Goal: Navigation & Orientation: Find specific page/section

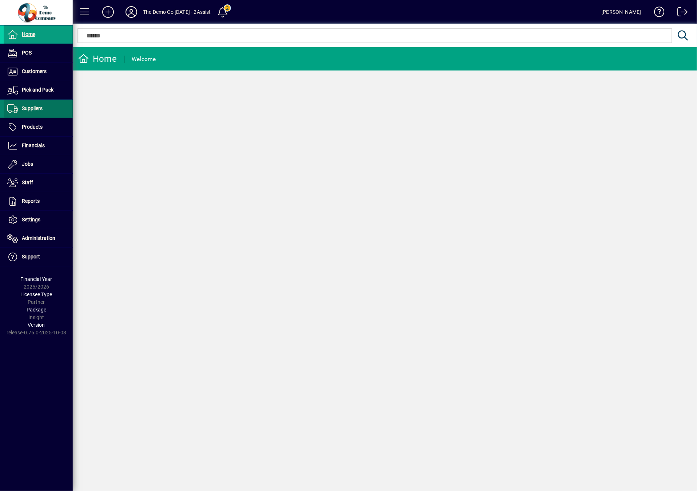
click at [37, 112] on span "Suppliers" at bounding box center [23, 108] width 39 height 9
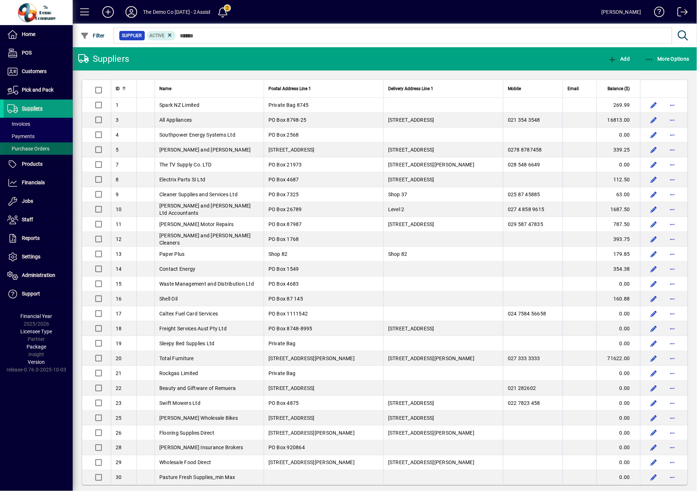
click at [19, 154] on span at bounding box center [38, 148] width 69 height 17
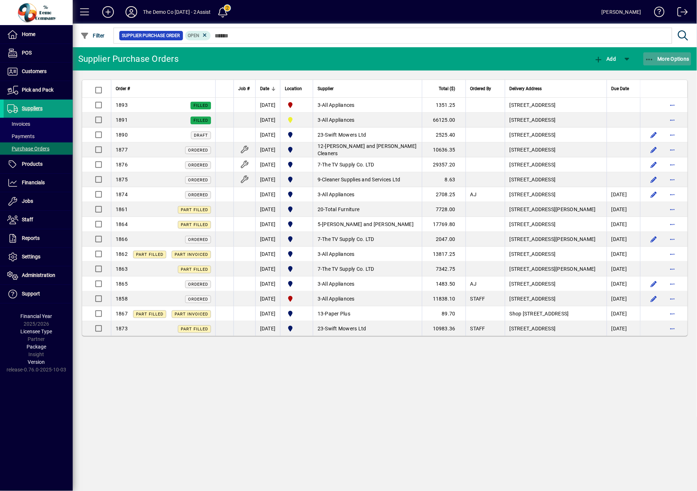
click at [653, 58] on icon "button" at bounding box center [649, 59] width 9 height 7
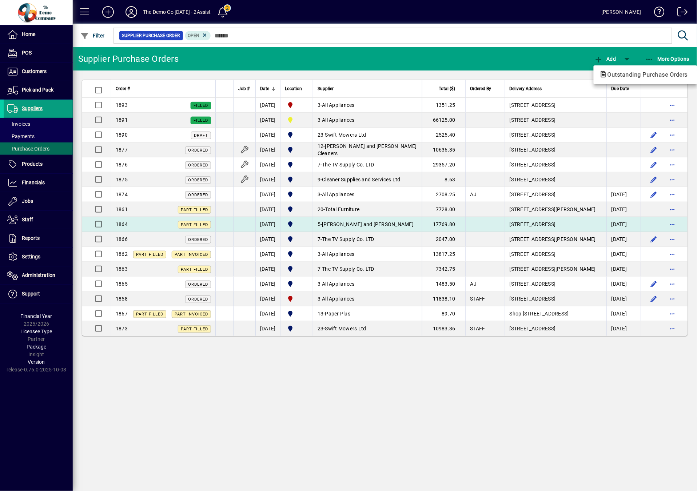
click at [323, 398] on div at bounding box center [348, 245] width 697 height 491
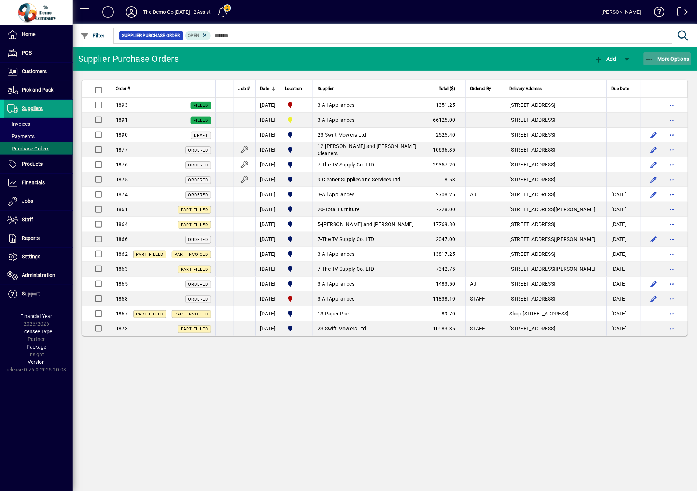
click at [667, 64] on span "button" at bounding box center [667, 58] width 48 height 17
click at [50, 107] on div at bounding box center [348, 245] width 697 height 491
click at [24, 109] on span "Suppliers" at bounding box center [32, 108] width 21 height 6
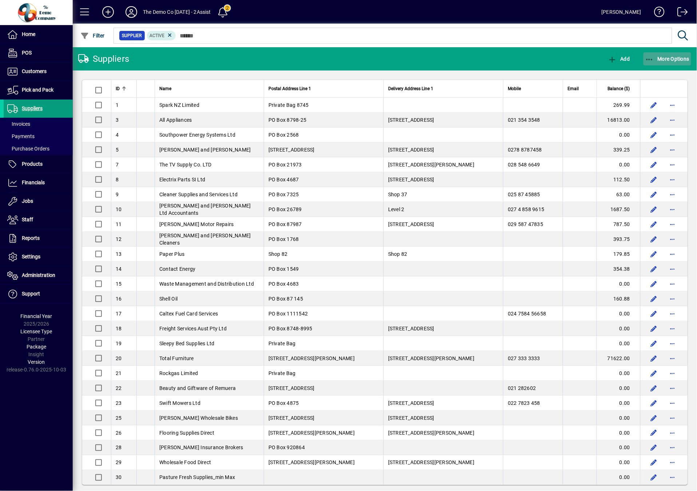
click at [668, 63] on span "button" at bounding box center [667, 58] width 48 height 17
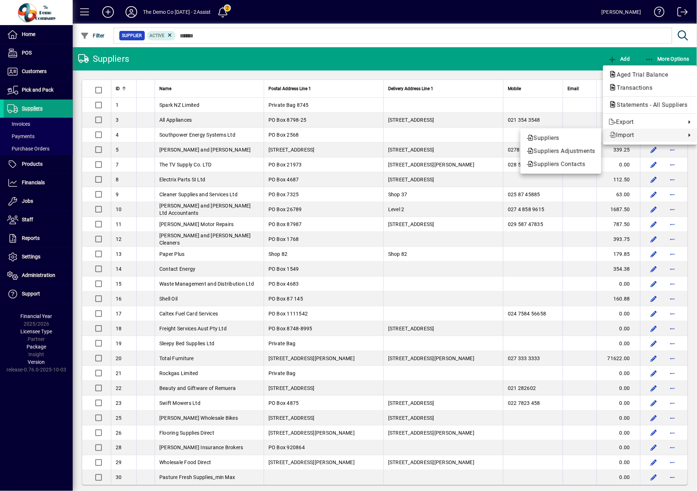
click at [16, 144] on div at bounding box center [348, 245] width 697 height 491
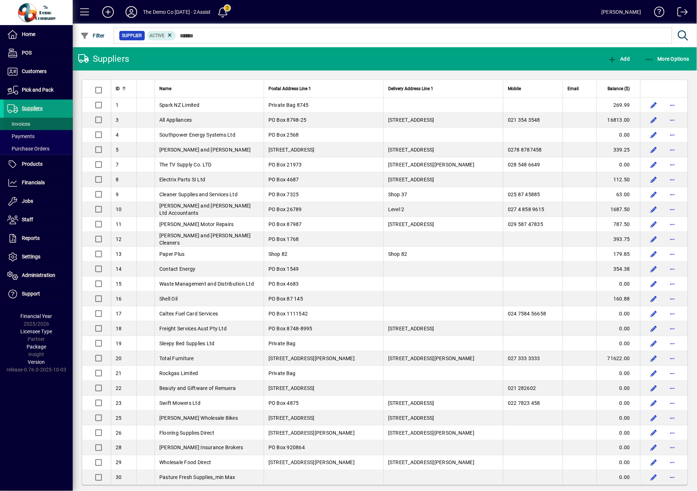
click at [18, 124] on span "Invoices" at bounding box center [18, 124] width 23 height 6
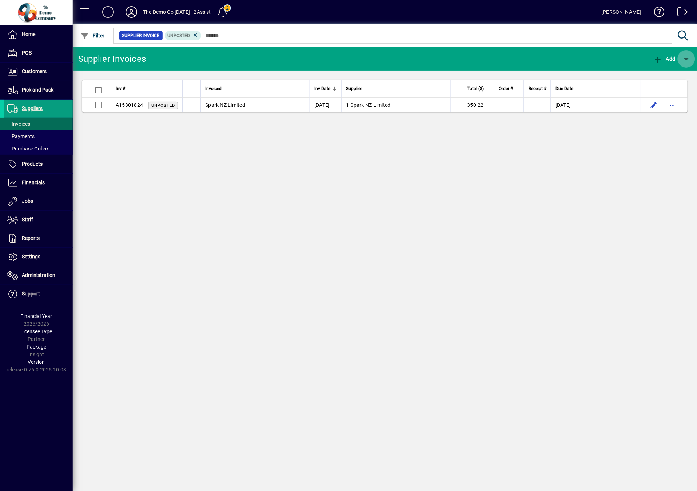
click at [689, 57] on span "button" at bounding box center [685, 58] width 17 height 17
click at [479, 202] on div at bounding box center [348, 245] width 697 height 491
click at [16, 137] on span "Payments" at bounding box center [20, 136] width 27 height 6
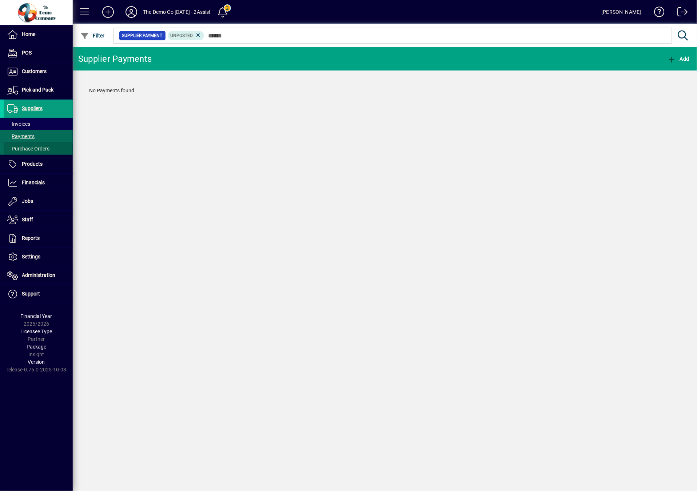
click at [20, 147] on span "Purchase Orders" at bounding box center [28, 149] width 42 height 6
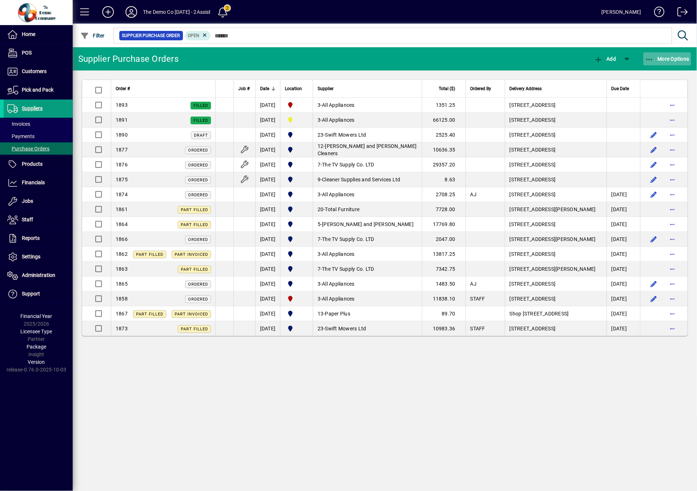
click at [664, 57] on span "More Options" at bounding box center [667, 59] width 44 height 6
click at [427, 406] on div at bounding box center [348, 245] width 697 height 491
click at [370, 435] on div "Supplier Purchase Orders Add More Options Order # Job # Date Location Supplier …" at bounding box center [385, 269] width 624 height 444
click at [28, 107] on span "Suppliers" at bounding box center [32, 108] width 21 height 6
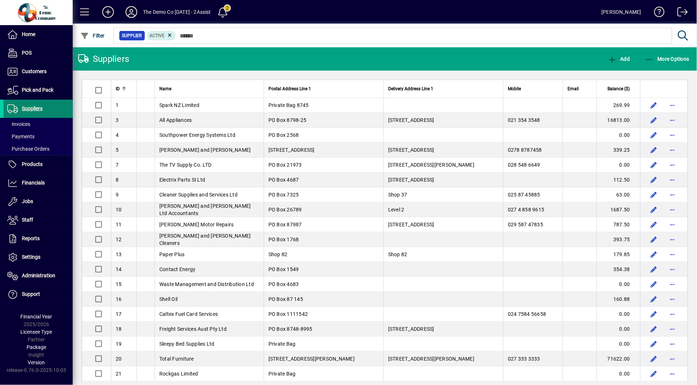
click at [20, 107] on span "Suppliers" at bounding box center [23, 108] width 39 height 9
click at [169, 36] on icon at bounding box center [170, 35] width 7 height 7
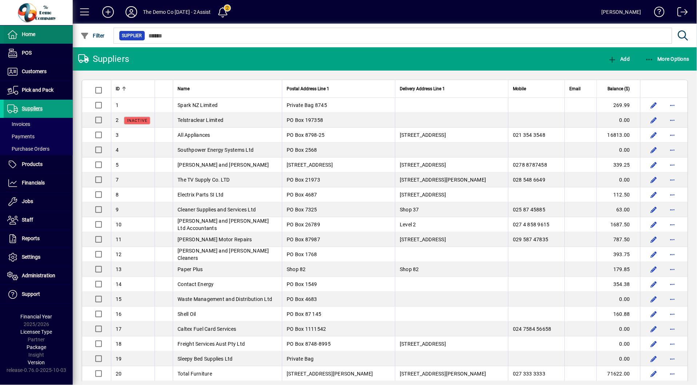
click at [37, 34] on span at bounding box center [38, 34] width 69 height 17
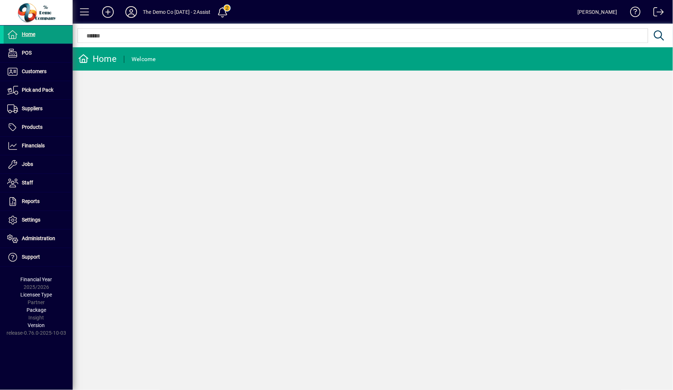
click at [235, 224] on div "Home Welcome" at bounding box center [373, 218] width 601 height 342
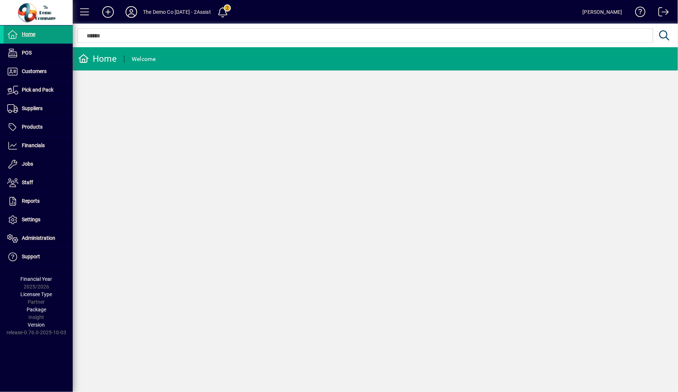
click at [185, 241] on div "Home Welcome" at bounding box center [375, 219] width 605 height 345
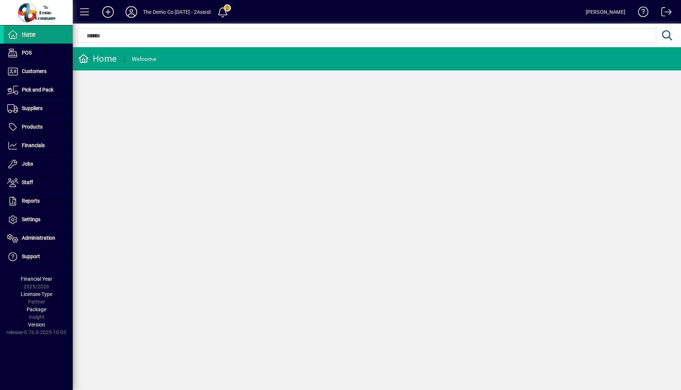
click at [153, 334] on div "Home Welcome" at bounding box center [377, 218] width 608 height 343
